Goal: Complete application form: Complete application form

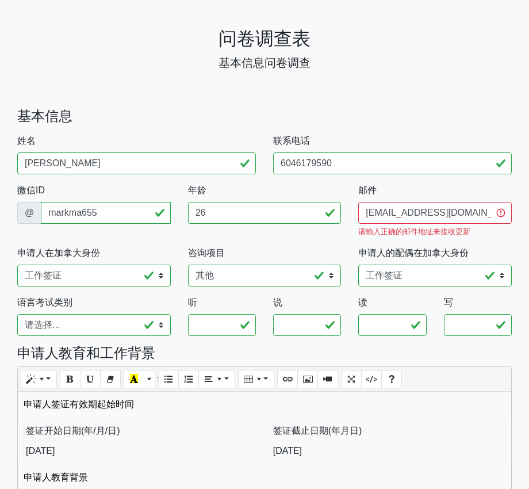
select select "工作签证"
select select "其他"
select select "工作签证"
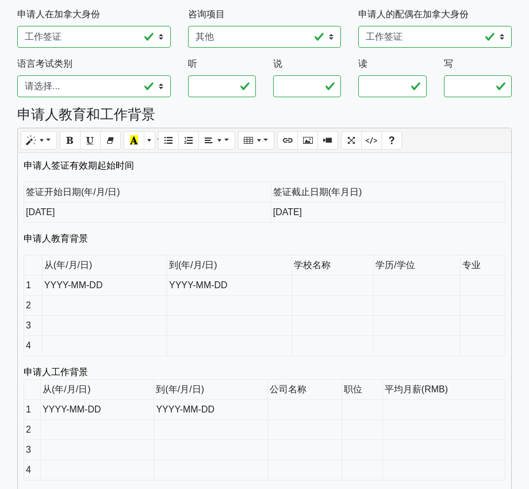
scroll to position [481, 0]
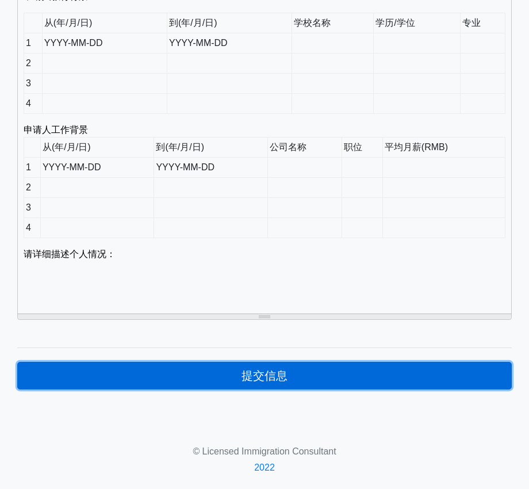
click at [296, 373] on button "提交信息" at bounding box center [264, 376] width 495 height 28
click at [295, 365] on button "提交信息" at bounding box center [264, 376] width 495 height 28
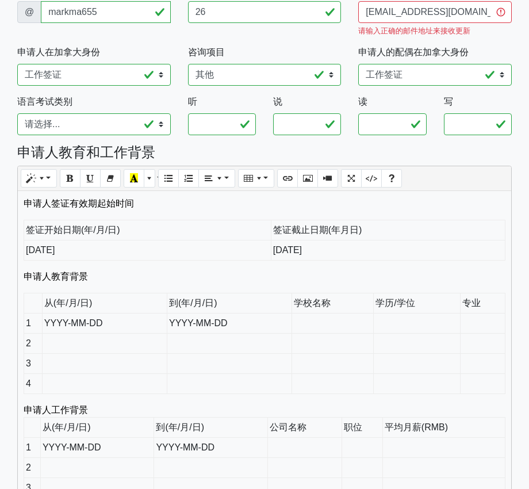
scroll to position [198, 0]
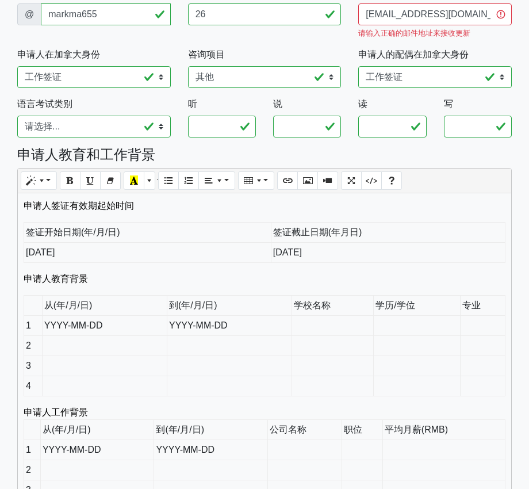
click at [428, 150] on form "姓名 [PERSON_NAME] 请输入正确的姓名 联系电话 6046179590 请输入正确的联系电话 微信ID @ markma655 请输入正确的微信I…" at bounding box center [264, 304] width 495 height 736
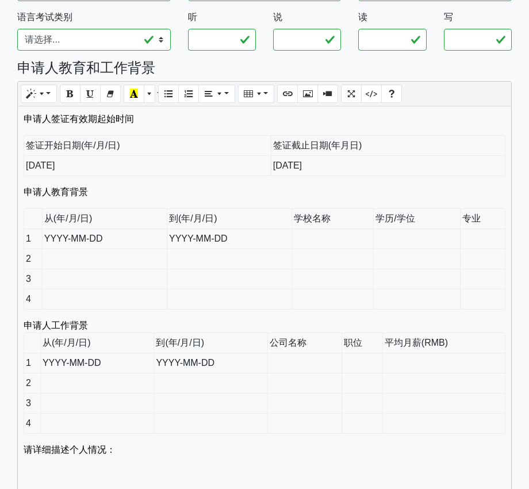
scroll to position [481, 0]
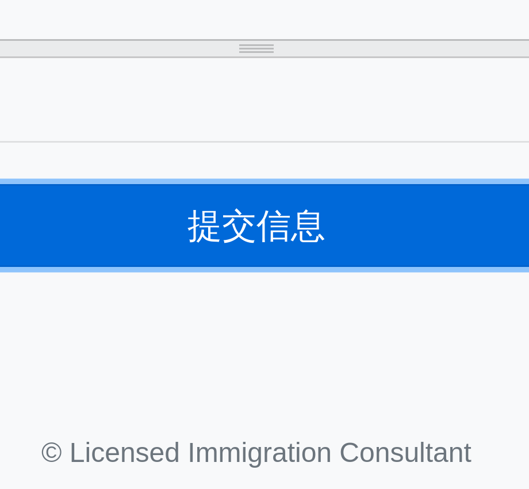
click at [263, 362] on button "提交信息" at bounding box center [264, 376] width 495 height 28
click at [264, 362] on button "提交信息" at bounding box center [264, 376] width 495 height 28
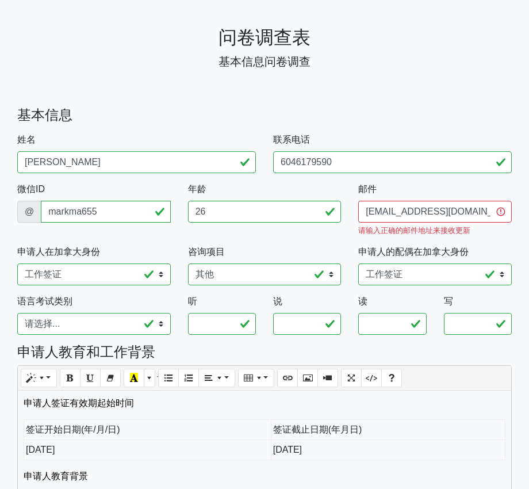
scroll to position [0, 0]
